Goal: Navigation & Orientation: Find specific page/section

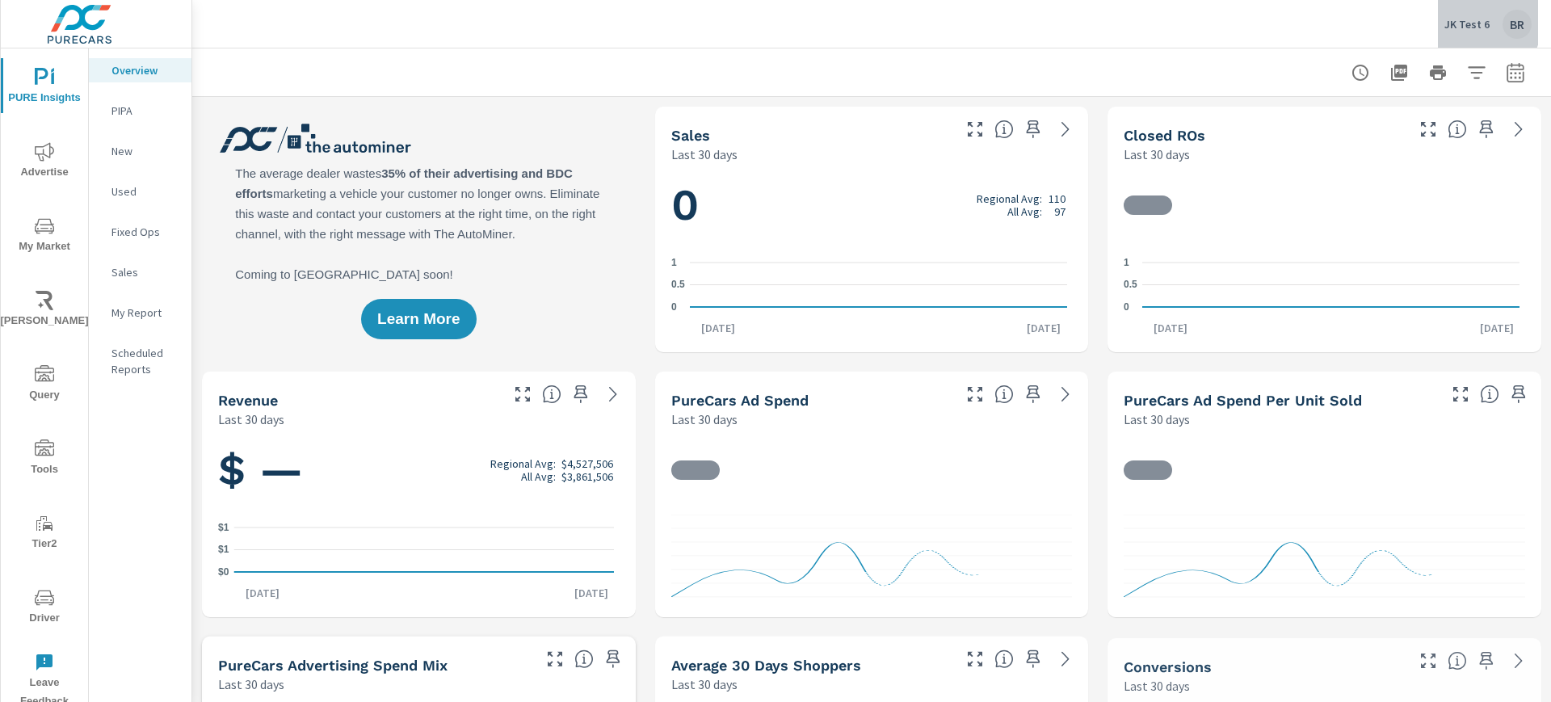
click at [1469, 20] on p "JK Test 6" at bounding box center [1467, 24] width 45 height 15
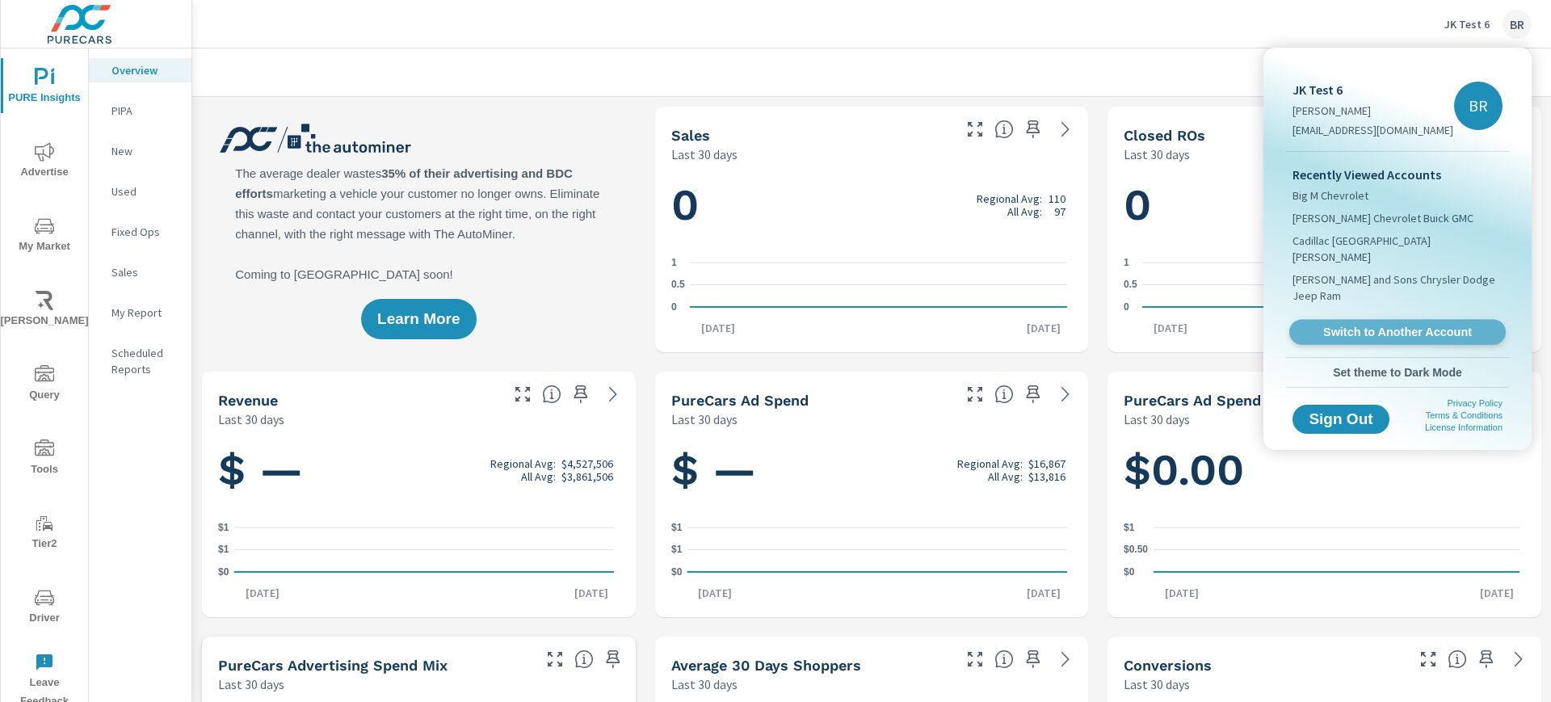
click at [1353, 325] on span "Switch to Another Account" at bounding box center [1397, 332] width 198 height 15
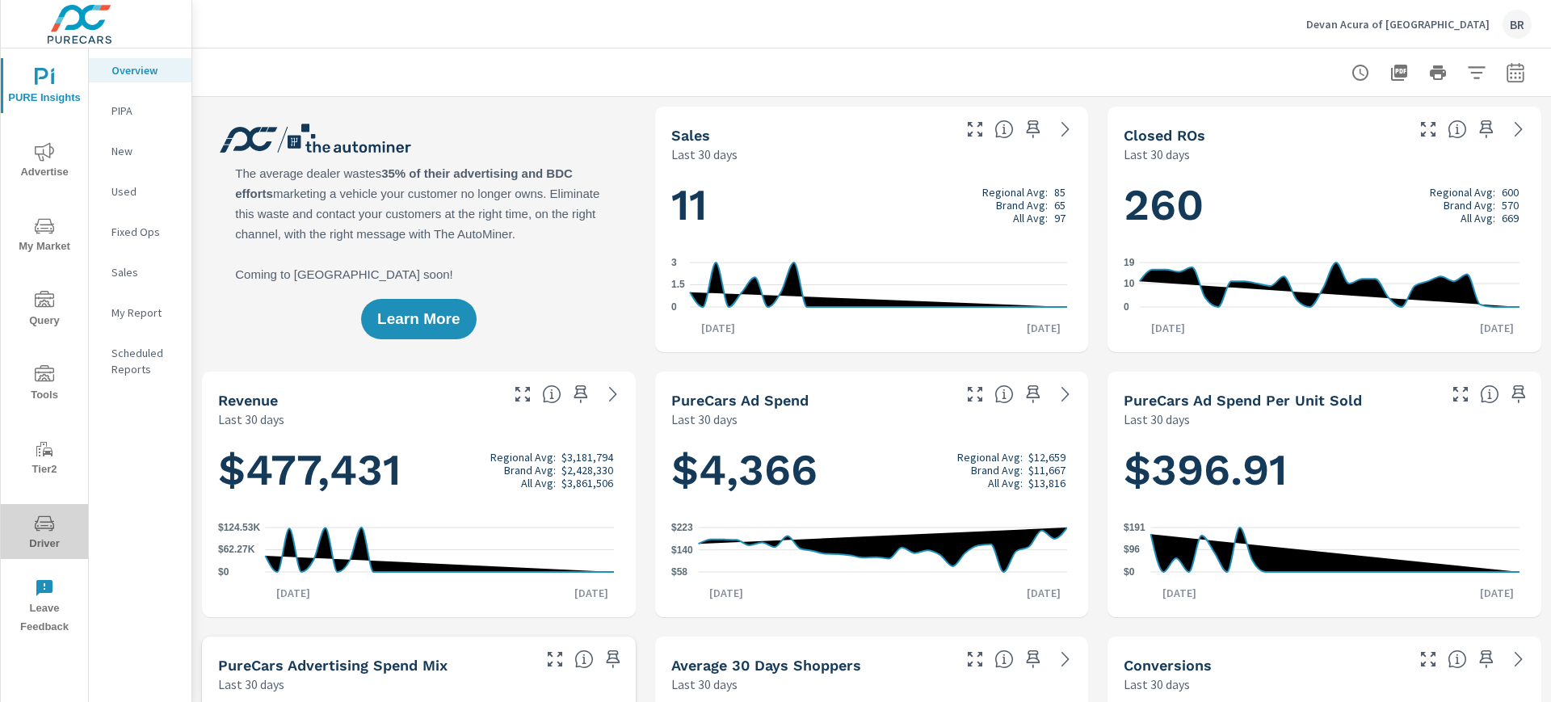
click at [48, 521] on icon "nav menu" at bounding box center [44, 522] width 19 height 15
